Goal: Information Seeking & Learning: Learn about a topic

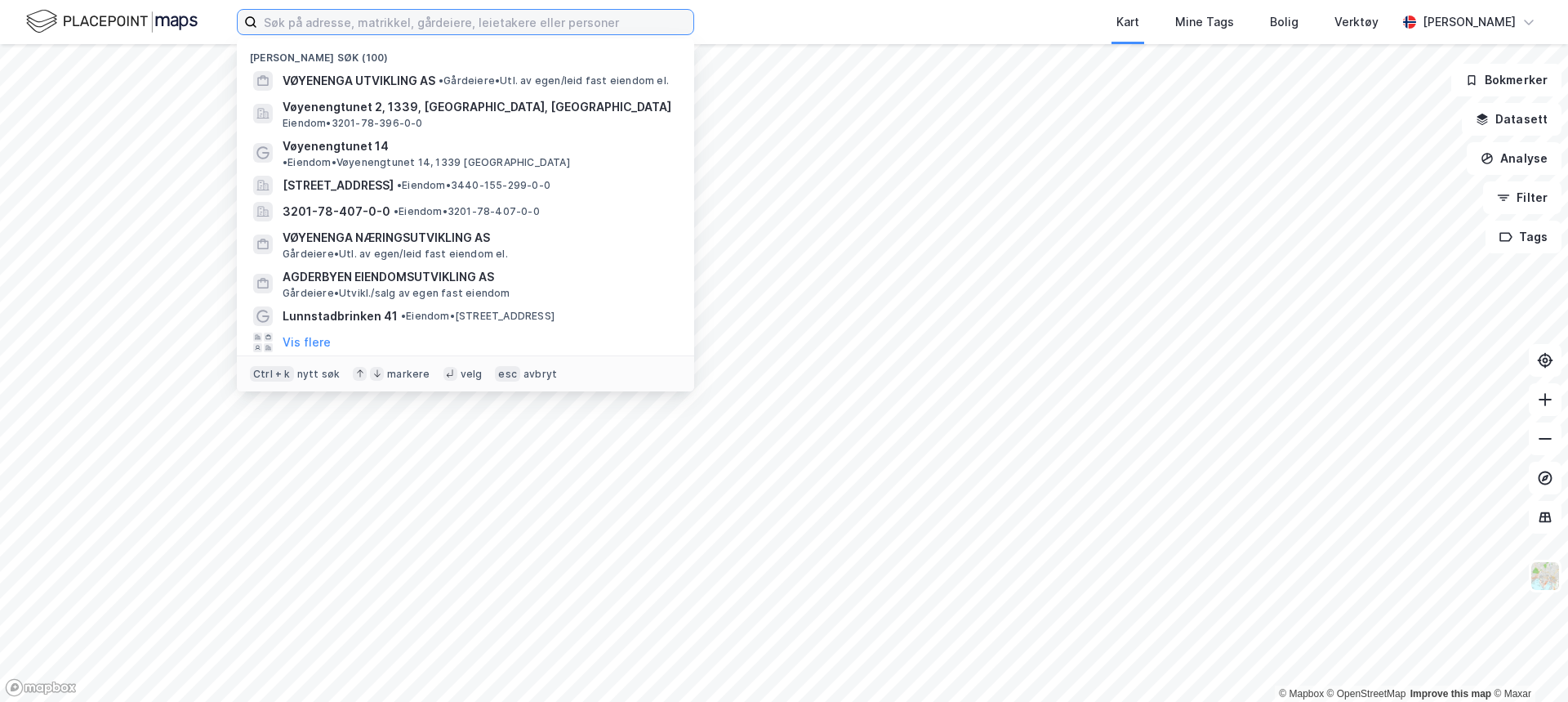
click at [421, 31] on input at bounding box center [476, 21] width 437 height 24
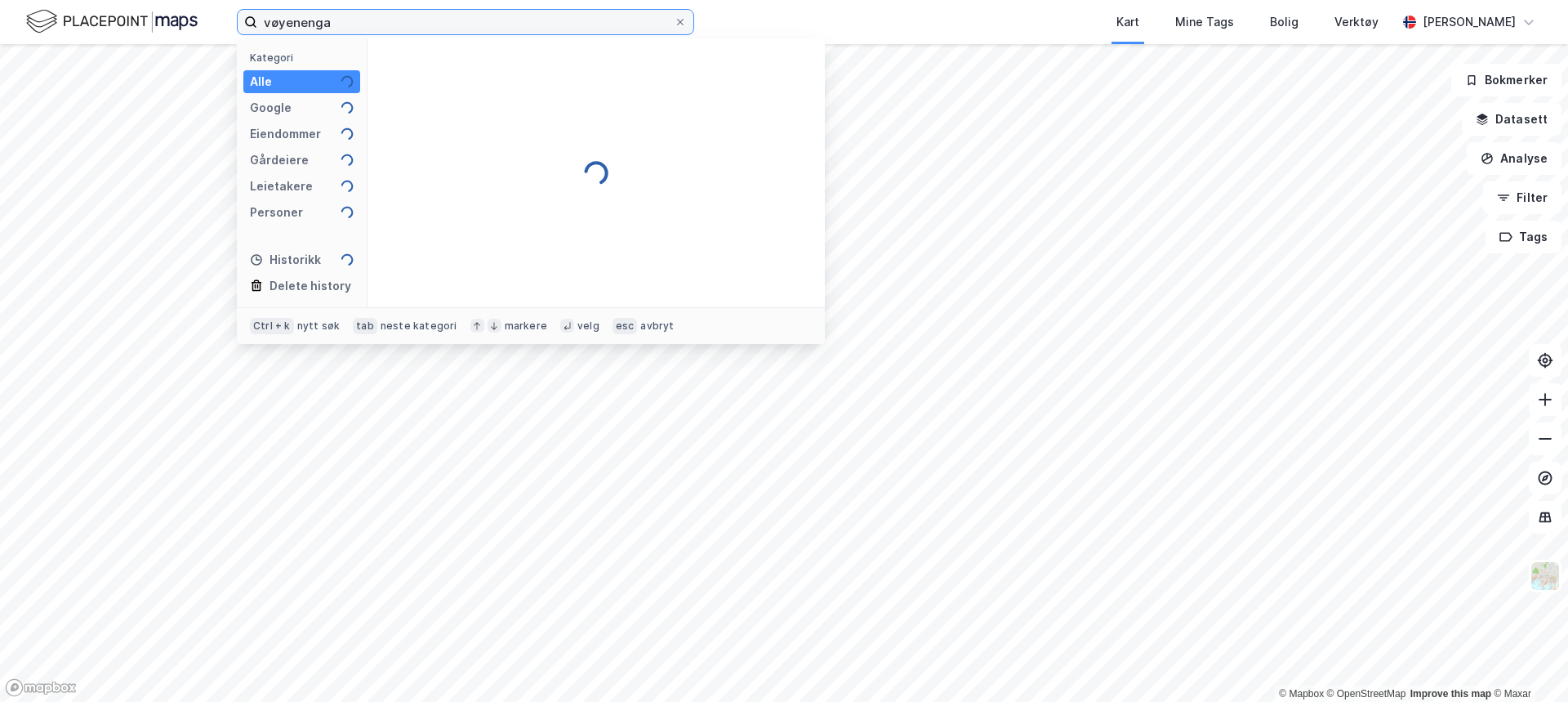
type input "vøyenenga"
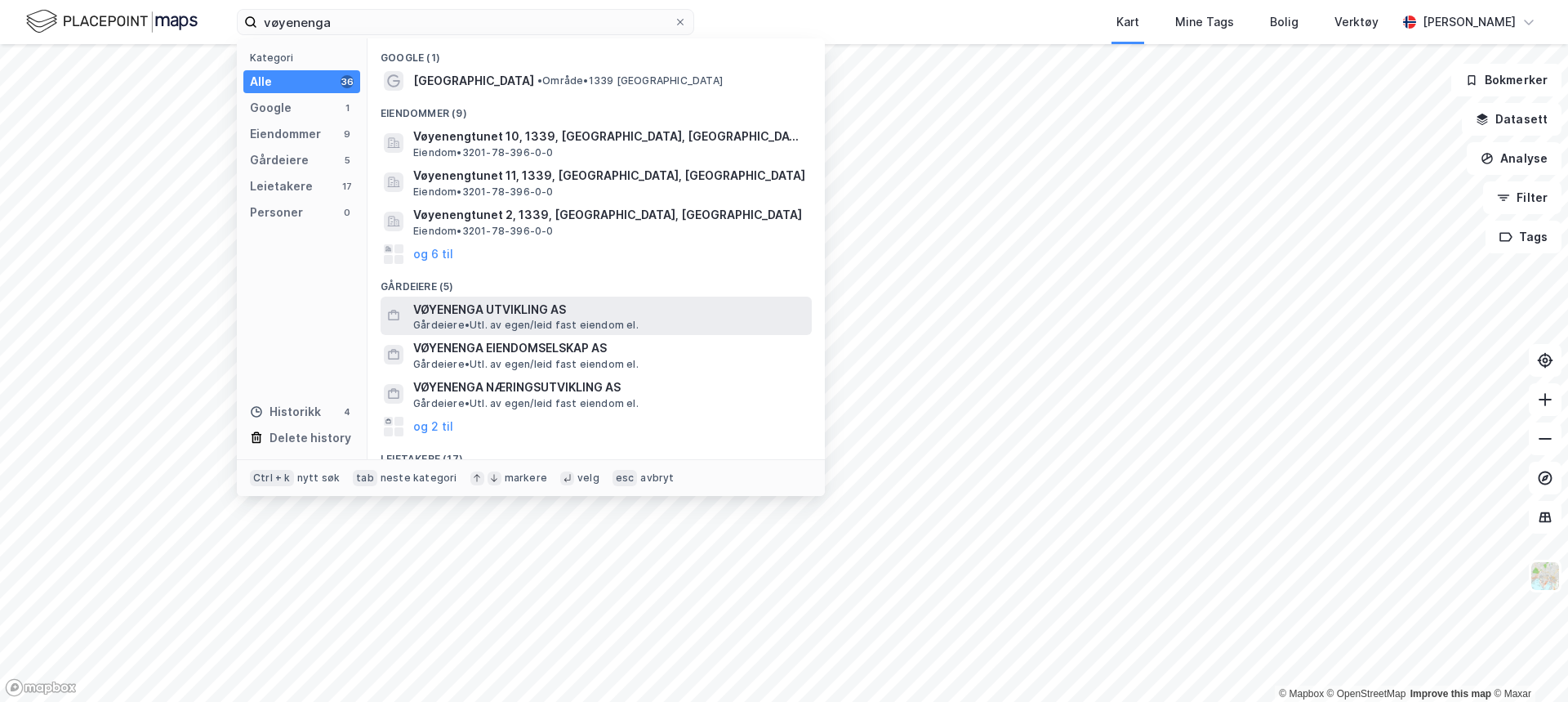
click at [519, 323] on span "Gårdeiere • Utl. av egen/leid fast eiendom el." at bounding box center [525, 325] width 225 height 13
